Goal: Task Accomplishment & Management: Complete application form

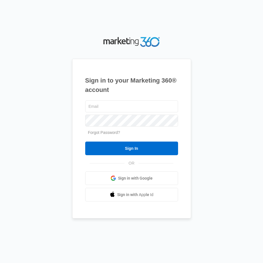
type input "[EMAIL_ADDRESS][DOMAIN_NAME]"
click at [158, 147] on input "Sign In" at bounding box center [131, 148] width 93 height 14
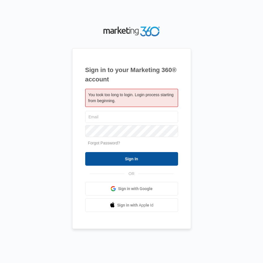
type input "[EMAIL_ADDRESS][DOMAIN_NAME]"
click at [141, 158] on input "Sign In" at bounding box center [131, 159] width 93 height 14
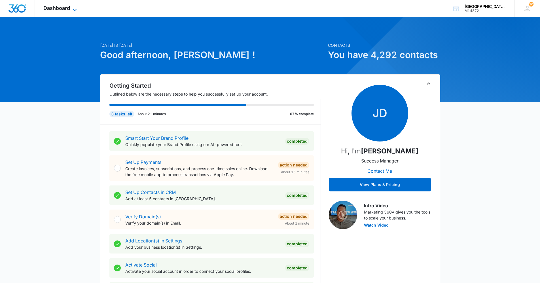
click at [65, 9] on span "Dashboard" at bounding box center [56, 8] width 27 height 6
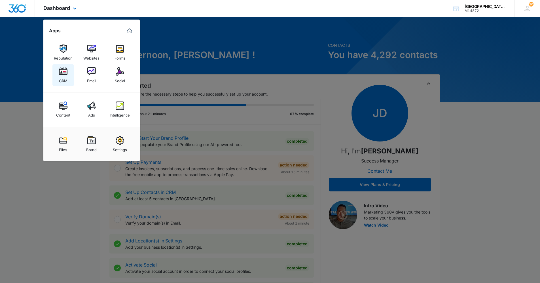
click at [56, 70] on link "CRM" at bounding box center [63, 75] width 22 height 22
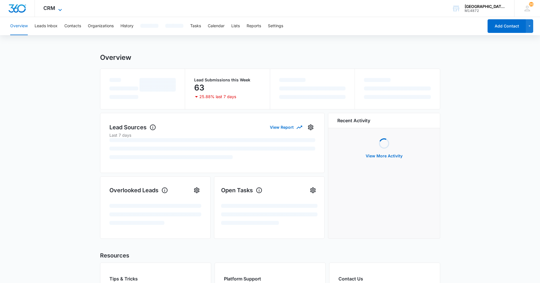
click at [60, 7] on icon at bounding box center [60, 10] width 7 height 7
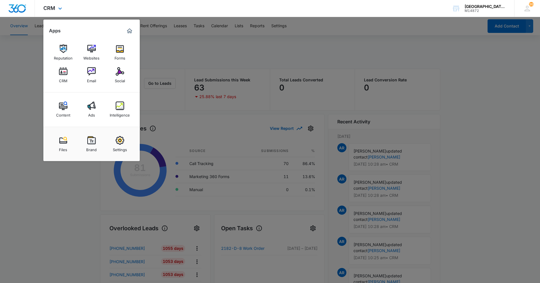
click at [56, 7] on div "CRM Apps Reputation Websites Forms CRM Email Social Content Ads Intelligence Fi…" at bounding box center [53, 8] width 37 height 17
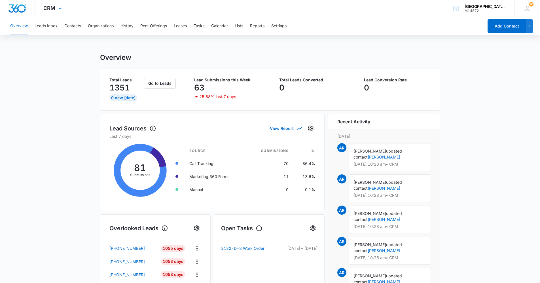
click at [56, 7] on div "CRM Apps Reputation Websites Forms CRM Email Social Content Ads Intelligence Fi…" at bounding box center [53, 8] width 37 height 17
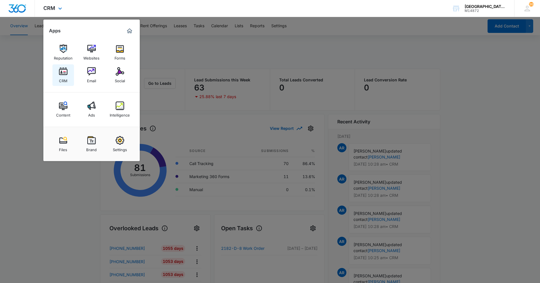
click at [53, 77] on link "CRM" at bounding box center [63, 75] width 22 height 22
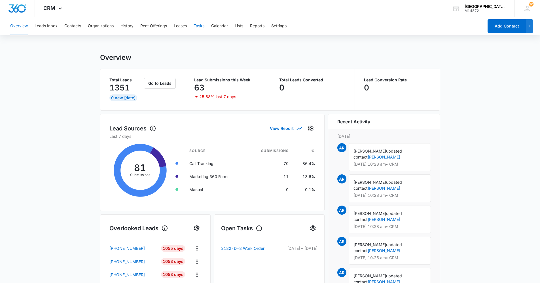
click at [196, 24] on button "Tasks" at bounding box center [199, 26] width 11 height 18
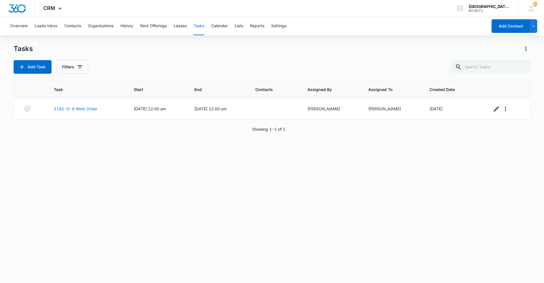
click at [154, 59] on div "Tasks Add Task Filters" at bounding box center [272, 58] width 517 height 29
click at [28, 67] on button "Add Task" at bounding box center [33, 67] width 38 height 14
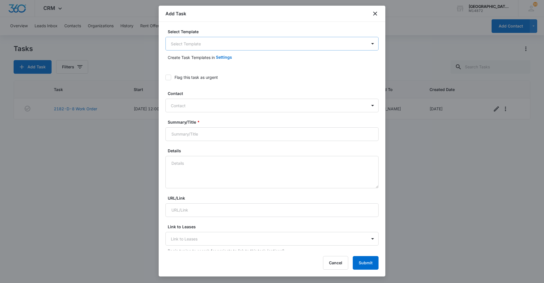
click at [212, 39] on body "CRM Apps Reputation Websites Forms CRM Email Social Content Ads Intelligence Fi…" at bounding box center [272, 141] width 544 height 283
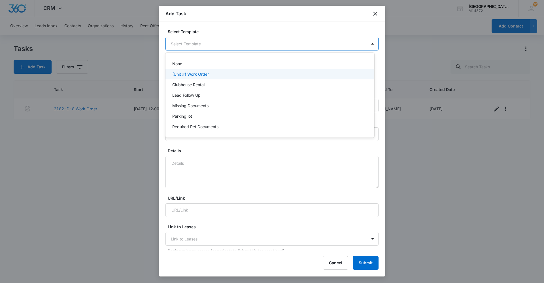
drag, startPoint x: 205, startPoint y: 73, endPoint x: 205, endPoint y: 82, distance: 9.1
click at [205, 82] on div "None (Unit #) Work Order Clubhouse Rental Lead Follow Up Missing Documents Park…" at bounding box center [270, 95] width 209 height 76
click at [200, 76] on p "(Unit #) Work Order" at bounding box center [190, 74] width 37 height 6
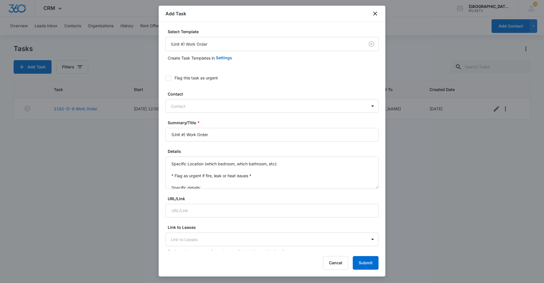
click at [263, 70] on form "Select Template (Unit #) Work Order Create Task Templates in Settings Flag this…" at bounding box center [272, 287] width 213 height 517
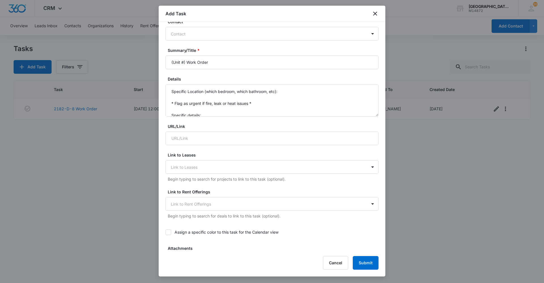
scroll to position [85, 0]
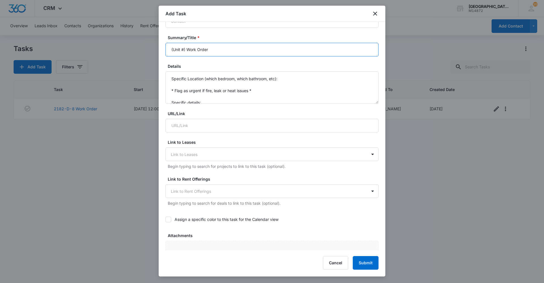
drag, startPoint x: 185, startPoint y: 48, endPoint x: 113, endPoint y: 41, distance: 71.8
click at [118, 41] on body "CRM Apps Reputation Websites Forms CRM Email Social Content Ads Intelligence Fi…" at bounding box center [272, 141] width 544 height 283
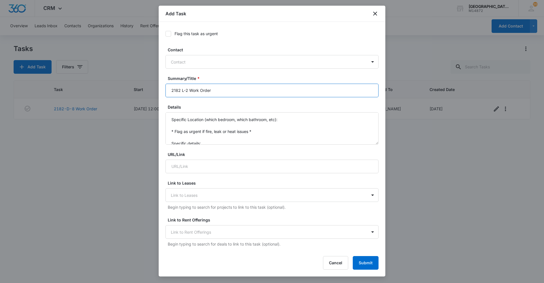
scroll to position [57, 0]
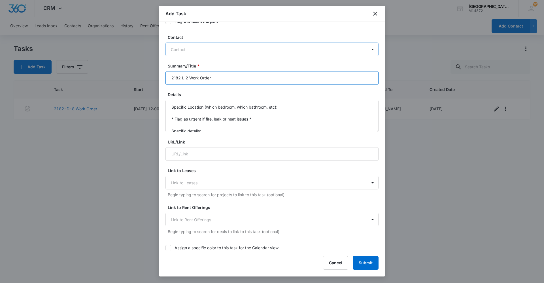
type input "2182 L-2 Work Order"
click at [199, 47] on div at bounding box center [269, 49] width 196 height 7
type input "l"
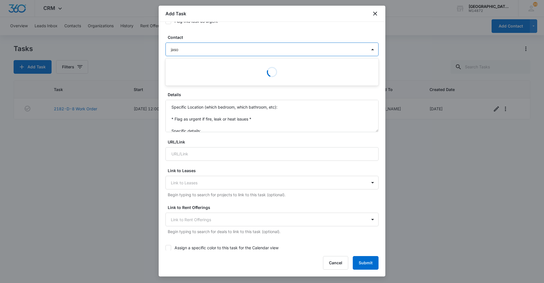
type input "jason"
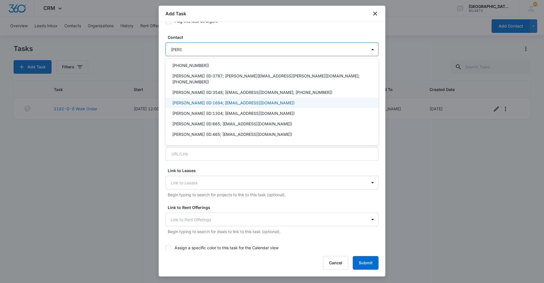
scroll to position [0, 0]
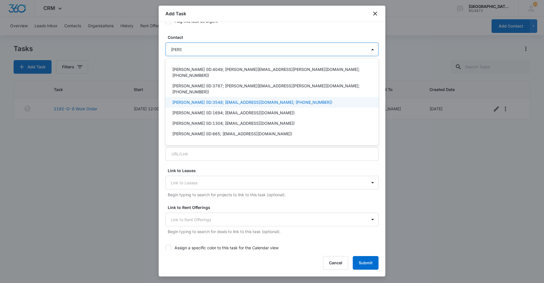
click at [204, 99] on p "Jason Wallace (ID:3548; jjdubba@gmail.com; (970) 213-9550)" at bounding box center [252, 102] width 160 height 6
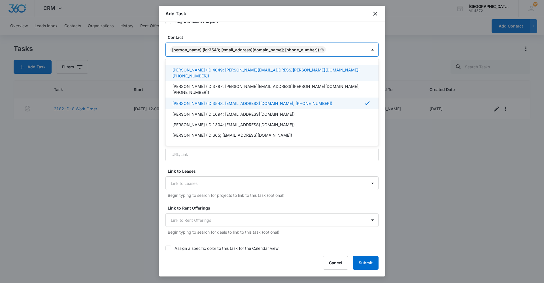
click at [233, 32] on form "Select Template (Unit #) Work Order Create Task Templates in Settings Flag this…" at bounding box center [272, 230] width 213 height 517
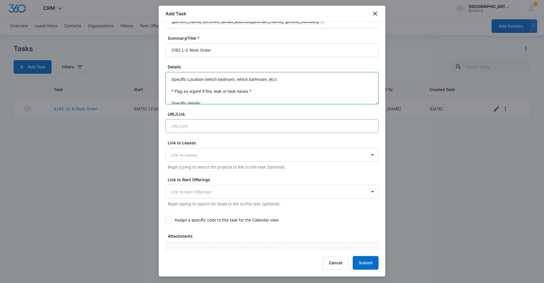
scroll to position [12, 0]
drag, startPoint x: 171, startPoint y: 77, endPoint x: 244, endPoint y: 125, distance: 87.3
click at [245, 125] on form "Select Template (Unit #) Work Order Create Task Templates in Settings Flag this…" at bounding box center [272, 202] width 213 height 517
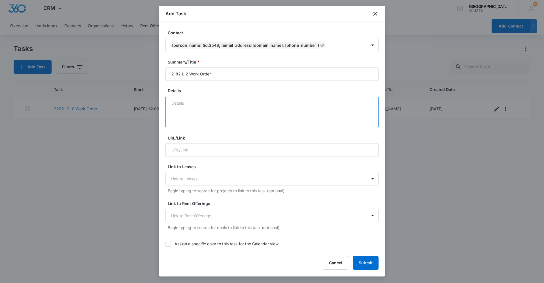
scroll to position [85, 0]
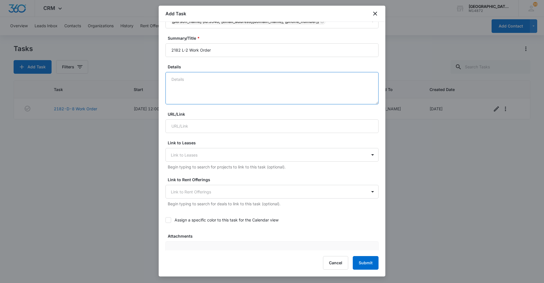
click at [222, 88] on textarea "Details" at bounding box center [272, 88] width 213 height 32
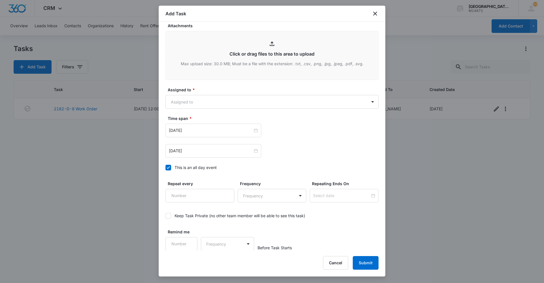
scroll to position [296, 0]
type textarea "Tenant's front door handle fell off when he was trying to get into his house. H…"
click at [236, 100] on body "CRM Apps Reputation Websites Forms CRM Email Social Content Ads Intelligence Fi…" at bounding box center [272, 141] width 544 height 283
type input "jon"
click at [227, 120] on div "Jonathan Guptill" at bounding box center [269, 121] width 194 height 6
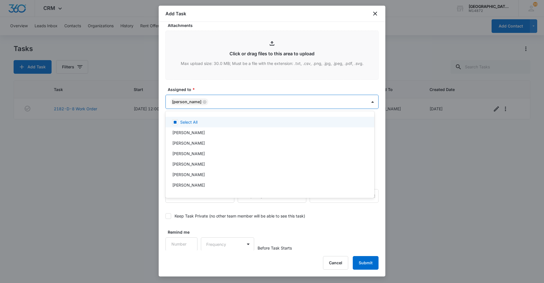
click at [232, 86] on div at bounding box center [272, 141] width 544 height 283
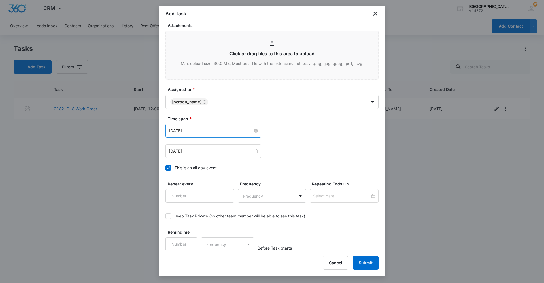
click at [204, 132] on input "Feb 16, 2023" at bounding box center [211, 131] width 84 height 6
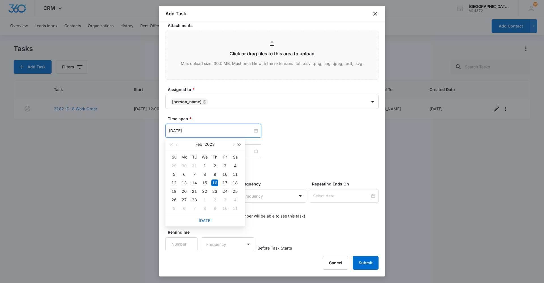
click at [238, 146] on button "button" at bounding box center [239, 144] width 6 height 11
click at [237, 143] on button "button" at bounding box center [239, 144] width 6 height 11
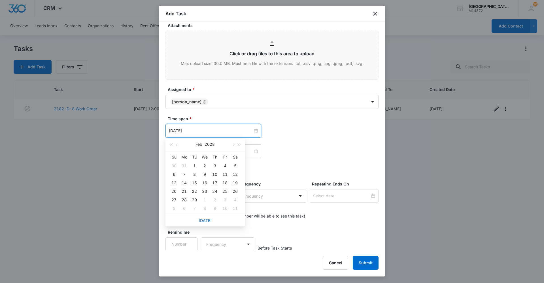
click at [167, 144] on div "Feb 2028" at bounding box center [205, 145] width 79 height 12
click at [170, 144] on button "button" at bounding box center [171, 144] width 6 height 11
click at [233, 143] on span "button" at bounding box center [233, 144] width 3 height 3
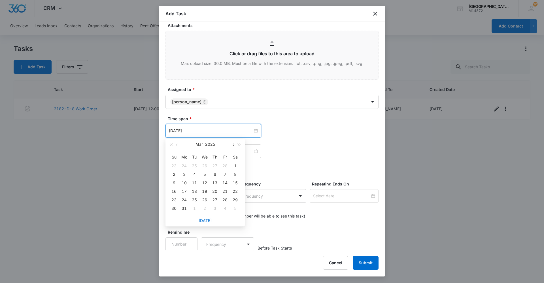
click at [233, 143] on span "button" at bounding box center [233, 144] width 3 height 3
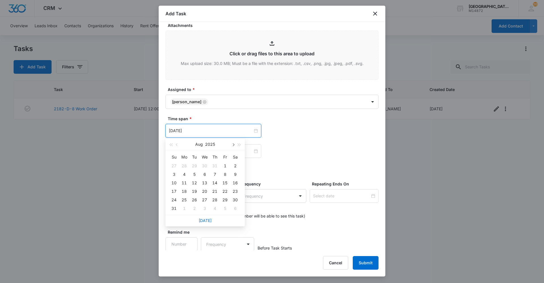
click at [233, 143] on span "button" at bounding box center [233, 144] width 3 height 3
type input "Sep 13, 2025"
click at [236, 173] on div "13" at bounding box center [235, 174] width 7 height 7
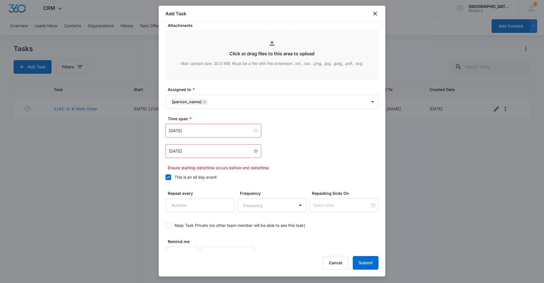
click at [226, 151] on input "Feb 16, 2023" at bounding box center [211, 151] width 84 height 6
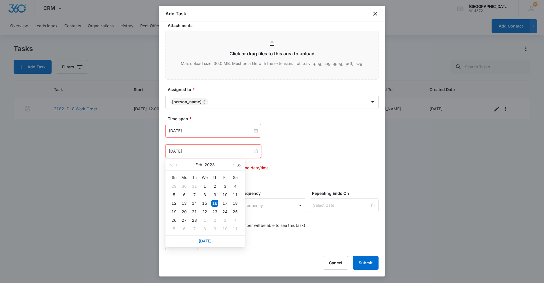
click at [238, 164] on span "button" at bounding box center [239, 165] width 3 height 3
click at [234, 165] on span "button" at bounding box center [233, 165] width 3 height 3
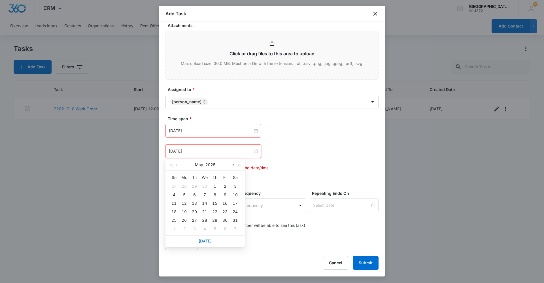
click at [234, 165] on span "button" at bounding box center [233, 165] width 3 height 3
type input "Sep 20, 2025"
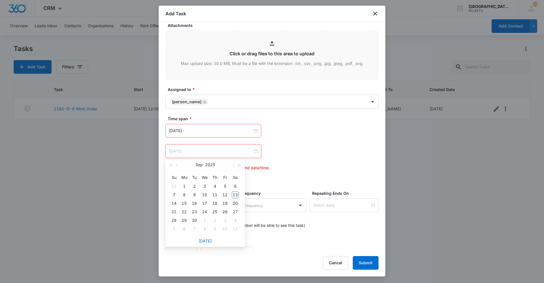
click at [237, 203] on div "20" at bounding box center [235, 203] width 7 height 7
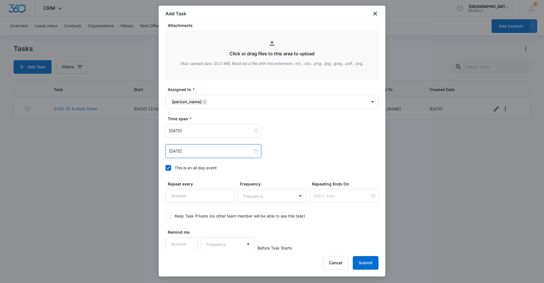
click at [263, 147] on div "Sep 20, 2025 Sep 2025 Su Mo Tu We Th Fr Sa 31 1 2 3 4 5 6 7 8 9 10 11 12 13 14 …" at bounding box center [272, 151] width 213 height 14
click at [263, 260] on button "Submit" at bounding box center [366, 263] width 26 height 14
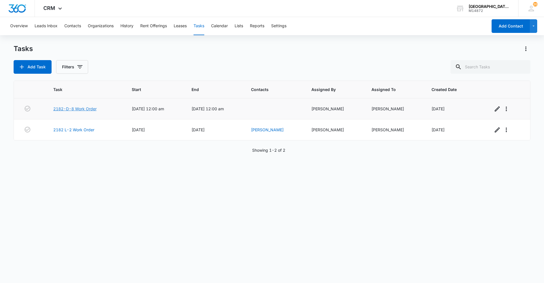
click at [90, 106] on link "2182-D-8 Work Order" at bounding box center [74, 109] width 43 height 6
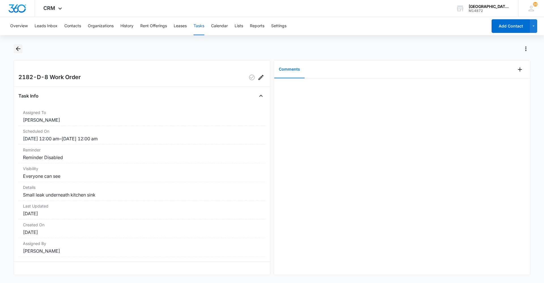
click at [20, 48] on icon "Back" at bounding box center [18, 48] width 5 height 5
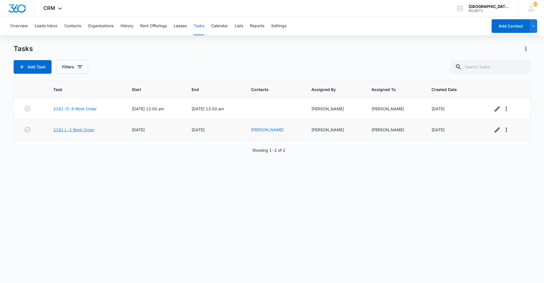
click at [69, 132] on link "2182 L-2 Work Order" at bounding box center [73, 130] width 41 height 6
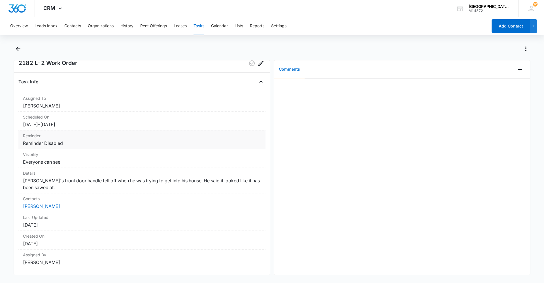
scroll to position [28, 0]
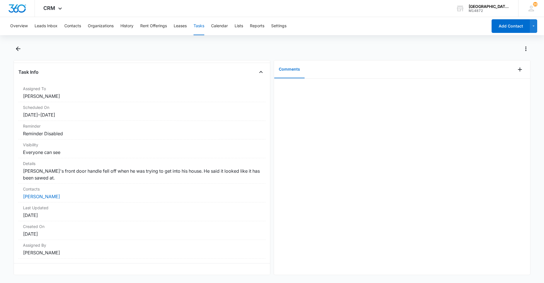
click at [19, 57] on div at bounding box center [272, 52] width 517 height 16
click at [18, 49] on icon "Back" at bounding box center [18, 48] width 5 height 5
